Goal: Task Accomplishment & Management: Use online tool/utility

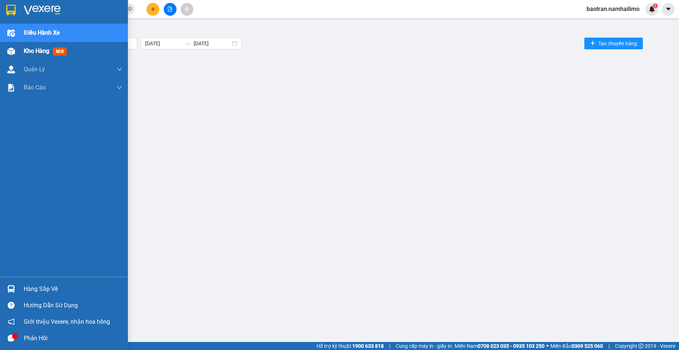
click at [20, 58] on div "Kho hàng mới" at bounding box center [64, 51] width 128 height 18
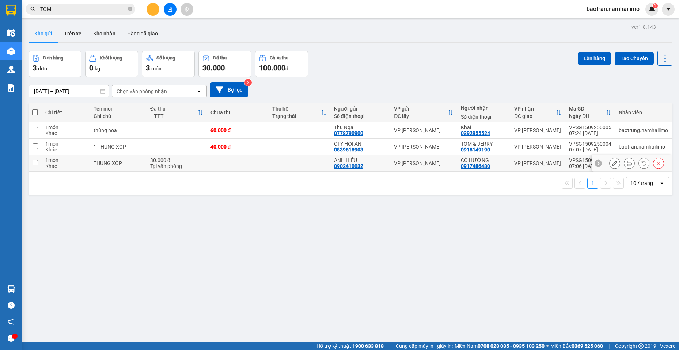
drag, startPoint x: 408, startPoint y: 163, endPoint x: 407, endPoint y: 159, distance: 4.9
click at [407, 160] on div "VP [PERSON_NAME]" at bounding box center [424, 163] width 60 height 6
checkbox input "true"
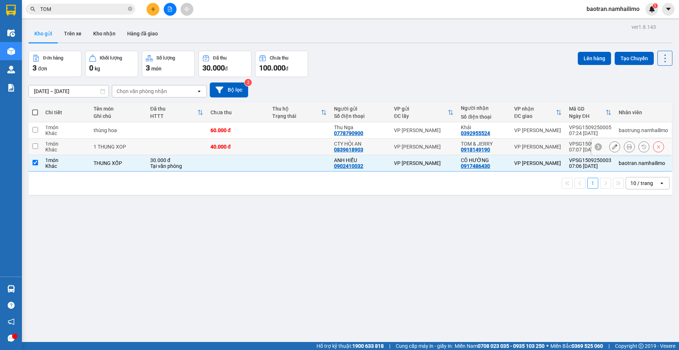
drag, startPoint x: 408, startPoint y: 150, endPoint x: 406, endPoint y: 135, distance: 15.3
click at [408, 148] on div "VP [PERSON_NAME]" at bounding box center [424, 147] width 60 height 6
checkbox input "true"
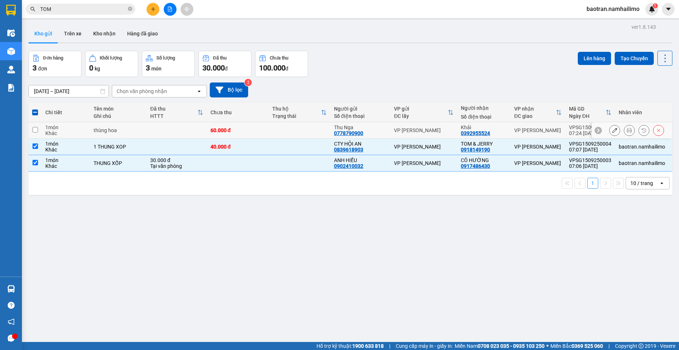
click at [405, 133] on td "VP [PERSON_NAME]" at bounding box center [423, 130] width 67 height 16
checkbox input "true"
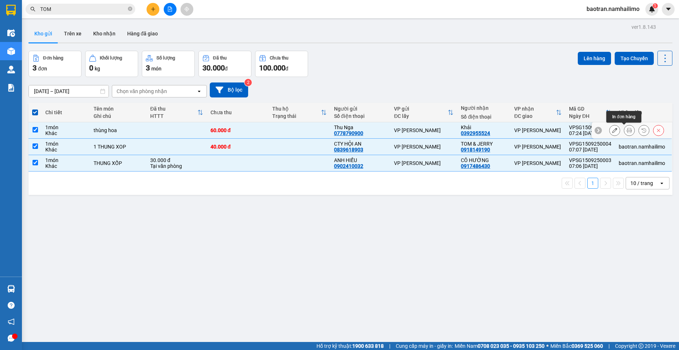
click at [627, 130] on icon at bounding box center [629, 130] width 5 height 5
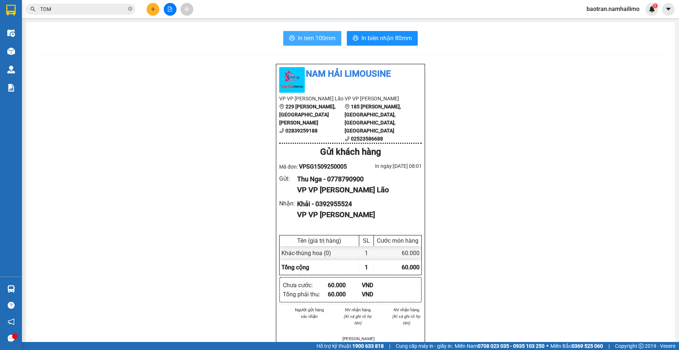
drag, startPoint x: 310, startPoint y: 37, endPoint x: 312, endPoint y: 40, distance: 3.9
click at [310, 37] on span "In tem 100mm" at bounding box center [317, 38] width 38 height 9
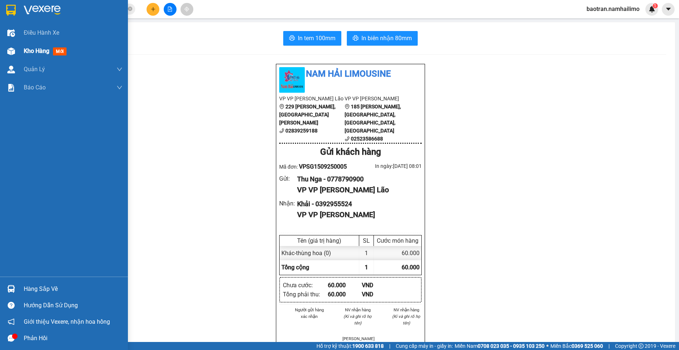
click at [58, 52] on span "mới" at bounding box center [60, 51] width 14 height 8
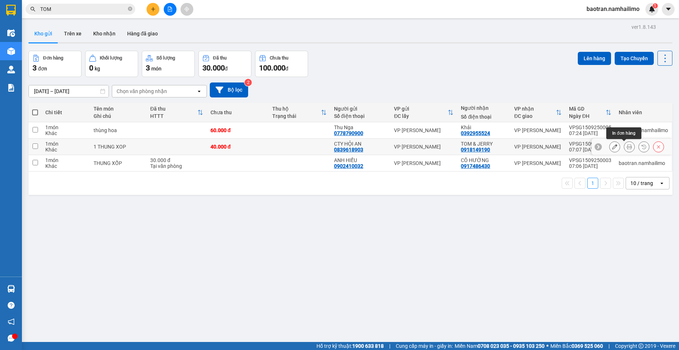
click at [627, 145] on icon at bounding box center [629, 146] width 5 height 5
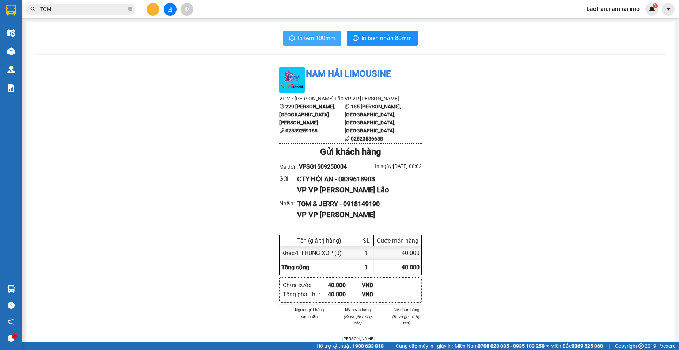
click at [328, 36] on span "In tem 100mm" at bounding box center [317, 38] width 38 height 9
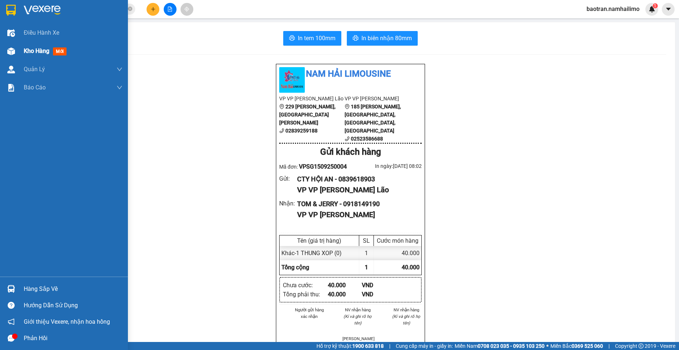
click at [22, 53] on div "Kho hàng mới" at bounding box center [64, 51] width 128 height 18
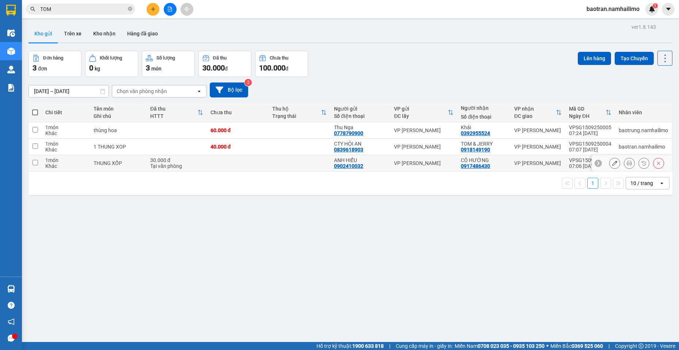
drag, startPoint x: 623, startPoint y: 163, endPoint x: 621, endPoint y: 158, distance: 5.1
click at [624, 158] on div at bounding box center [629, 163] width 11 height 11
click at [627, 162] on icon at bounding box center [629, 163] width 5 height 5
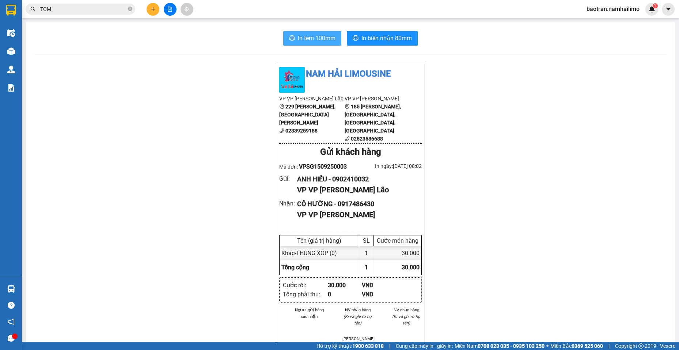
click at [298, 37] on span "In tem 100mm" at bounding box center [317, 38] width 38 height 9
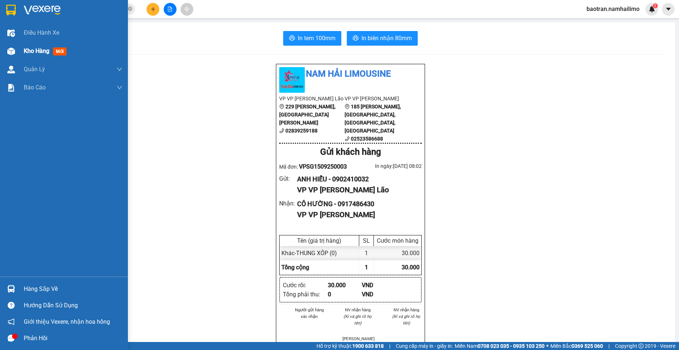
click at [0, 54] on div "Kho hàng mới" at bounding box center [64, 51] width 128 height 18
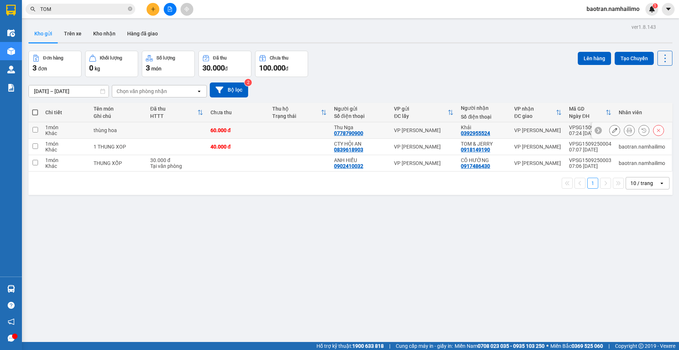
drag, startPoint x: 67, startPoint y: 127, endPoint x: 68, endPoint y: 155, distance: 28.5
click at [67, 128] on div "1 món" at bounding box center [65, 128] width 41 height 6
checkbox input "true"
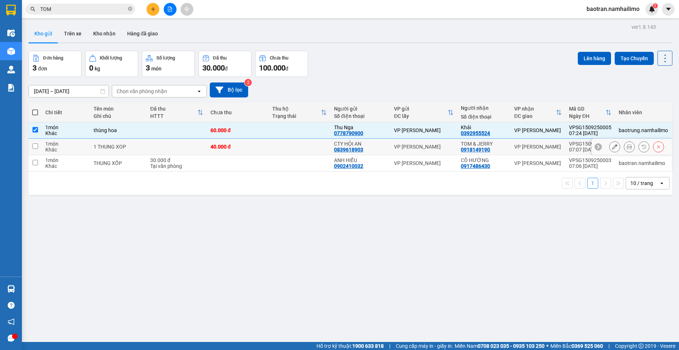
click at [71, 148] on div "Khác" at bounding box center [65, 150] width 41 height 6
checkbox input "true"
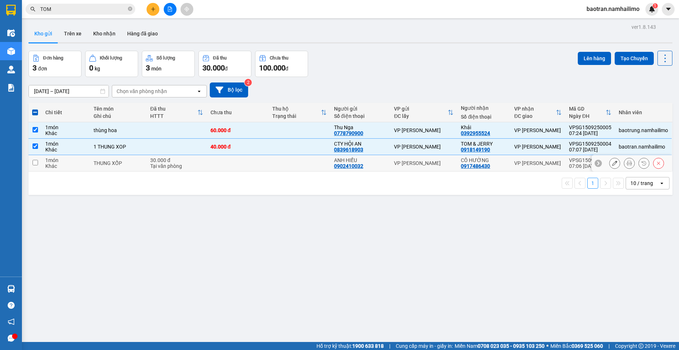
click at [77, 163] on div "1 món" at bounding box center [65, 160] width 41 height 6
checkbox input "true"
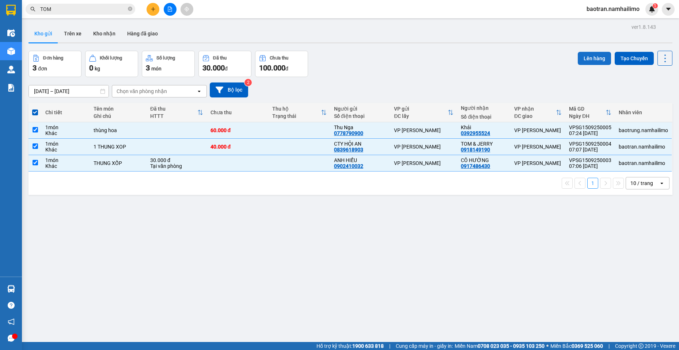
click at [594, 60] on button "Lên hàng" at bounding box center [594, 58] width 33 height 13
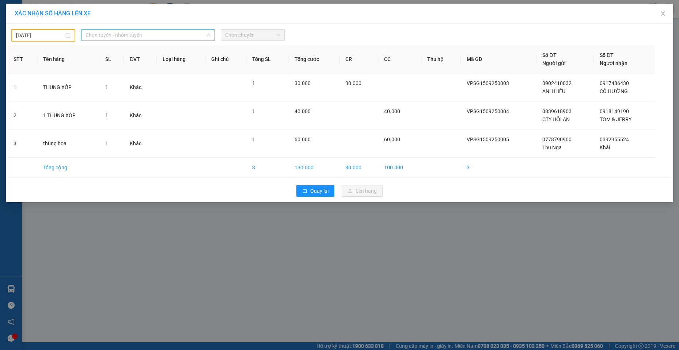
drag, startPoint x: 157, startPoint y: 33, endPoint x: 147, endPoint y: 49, distance: 18.7
click at [156, 33] on span "Chọn tuyến - nhóm tuyến" at bounding box center [147, 35] width 125 height 11
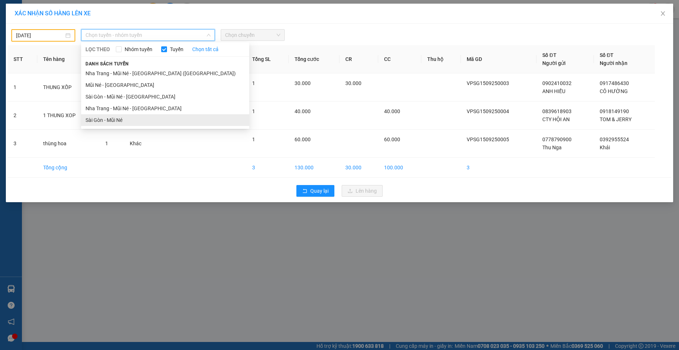
drag, startPoint x: 112, startPoint y: 123, endPoint x: 109, endPoint y: 123, distance: 3.7
click at [111, 123] on li "Sài Gòn - Mũi Né" at bounding box center [165, 120] width 168 height 12
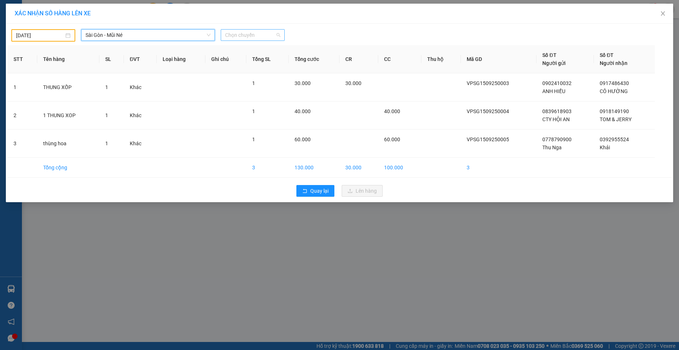
click at [252, 40] on span "Chọn chuyến" at bounding box center [252, 35] width 55 height 11
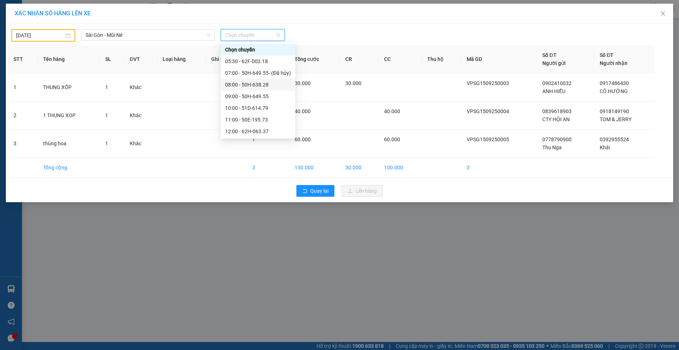
click at [251, 86] on div "08:00 - 50H-638.28" at bounding box center [258, 85] width 66 height 8
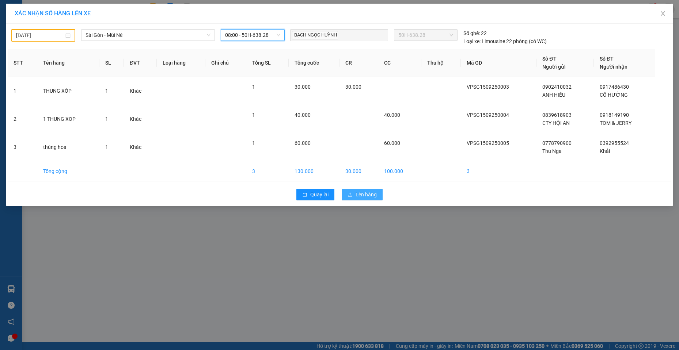
click at [363, 192] on span "Lên hàng" at bounding box center [365, 195] width 21 height 8
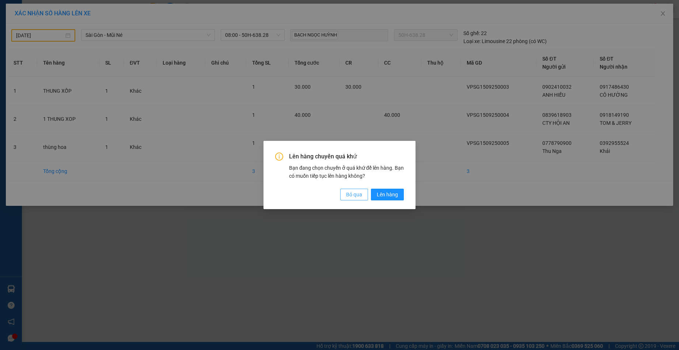
click at [352, 191] on span "Bỏ qua" at bounding box center [354, 195] width 16 height 8
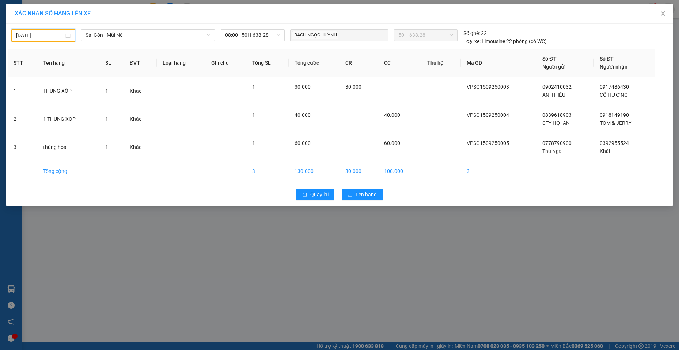
click at [41, 39] on input "[DATE]" at bounding box center [40, 35] width 48 height 8
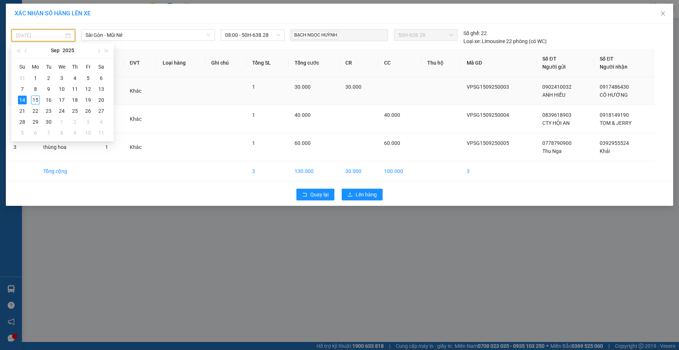
click at [31, 98] on div "15" at bounding box center [35, 100] width 9 height 9
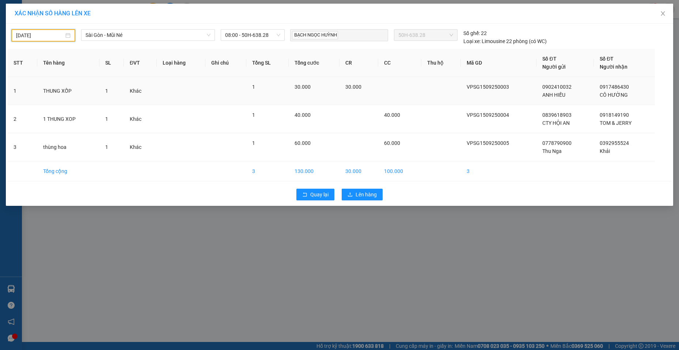
type input "[DATE]"
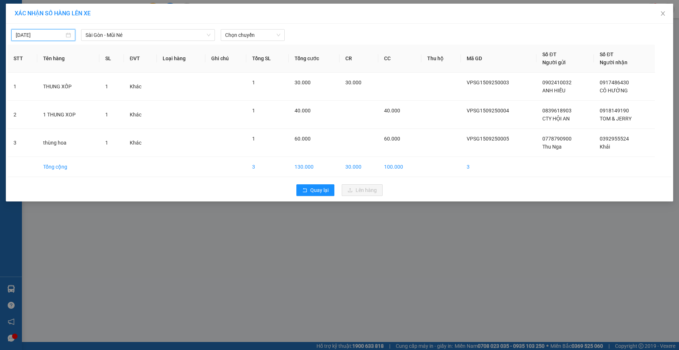
click at [237, 41] on div "[DATE] [GEOGRAPHIC_DATA] - [GEOGRAPHIC_DATA] Né LỌC THEO Nhóm tuyến Tuyến Chọn …" at bounding box center [339, 113] width 667 height 178
click at [237, 40] on span "Chọn chuyến" at bounding box center [252, 35] width 55 height 11
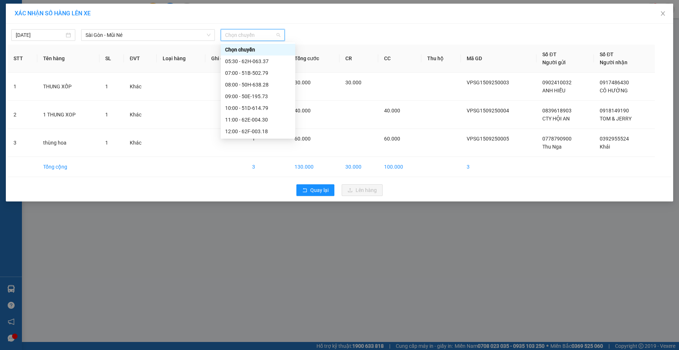
click at [238, 33] on span "Chọn chuyến" at bounding box center [252, 35] width 55 height 11
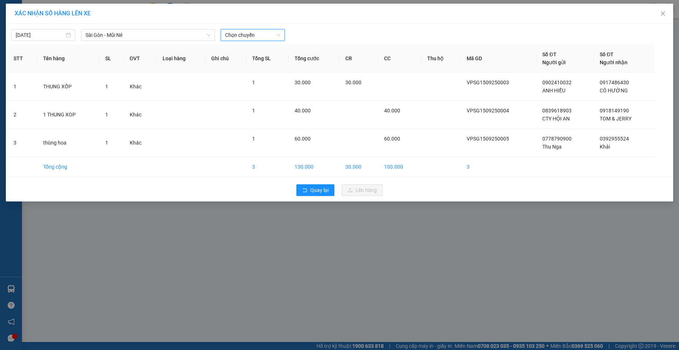
click at [240, 38] on span "Chọn chuyến" at bounding box center [252, 35] width 55 height 11
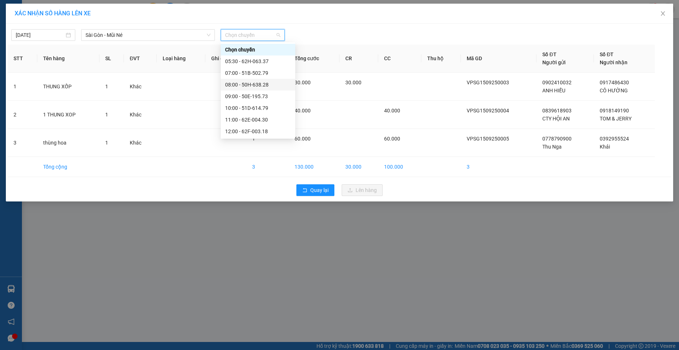
click at [241, 87] on div "08:00 - 50H-638.28" at bounding box center [258, 85] width 66 height 8
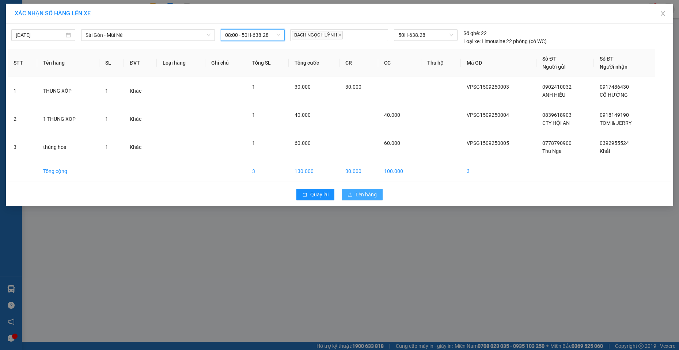
click at [376, 189] on button "Lên hàng" at bounding box center [362, 195] width 41 height 12
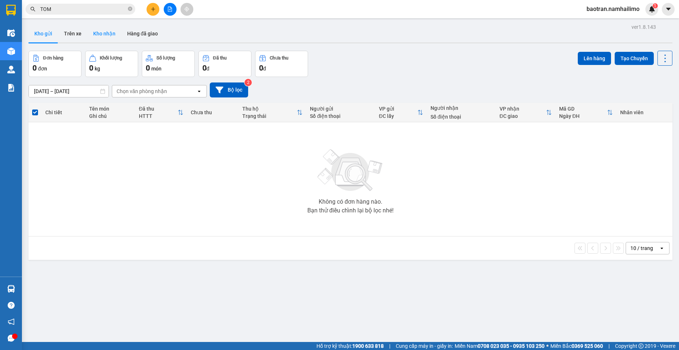
click at [107, 33] on button "Kho nhận" at bounding box center [104, 34] width 34 height 18
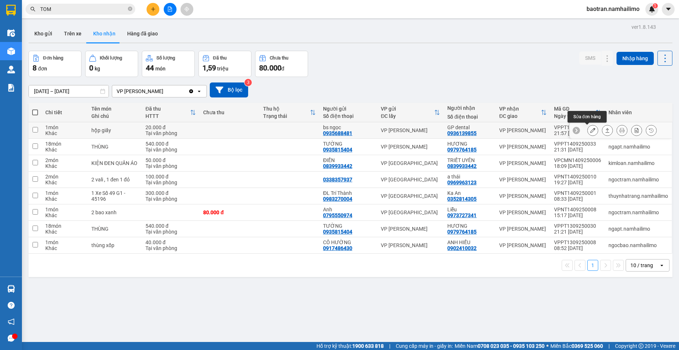
drag, startPoint x: 586, startPoint y: 129, endPoint x: 590, endPoint y: 129, distance: 3.7
click at [590, 129] on button at bounding box center [592, 130] width 10 height 13
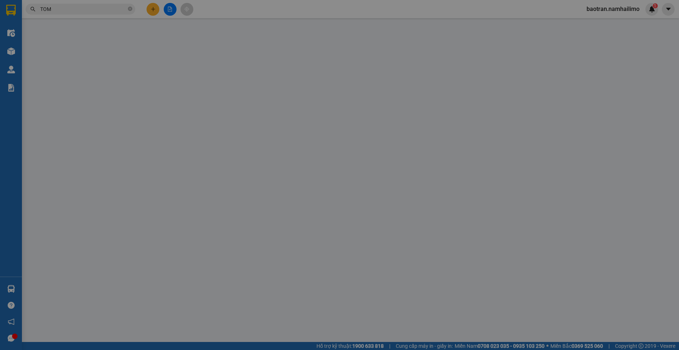
type input "0935688481"
type input "bs ngọc"
type input "0936139855"
type input "GP dental"
type input "20.000"
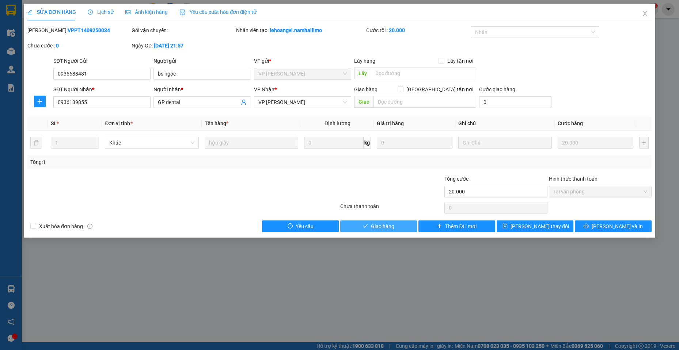
click at [385, 229] on span "Giao hàng" at bounding box center [382, 226] width 23 height 8
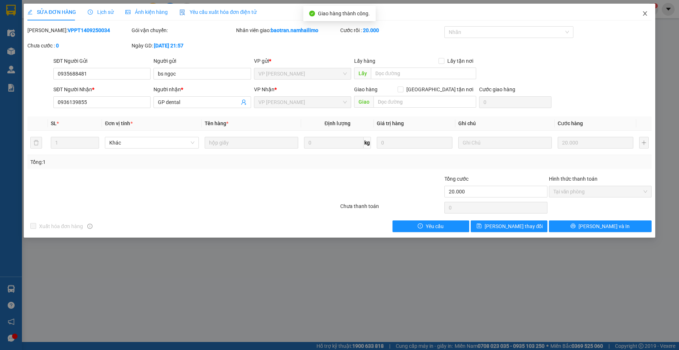
click at [647, 12] on span "Close" at bounding box center [645, 14] width 20 height 20
